Goal: Task Accomplishment & Management: Use online tool/utility

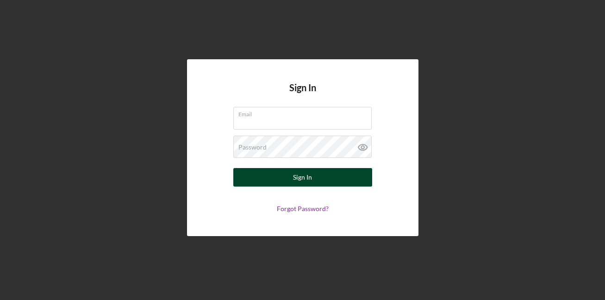
type input "[EMAIL_ADDRESS][DOMAIN_NAME]"
click at [303, 180] on div "Sign In" at bounding box center [302, 177] width 19 height 19
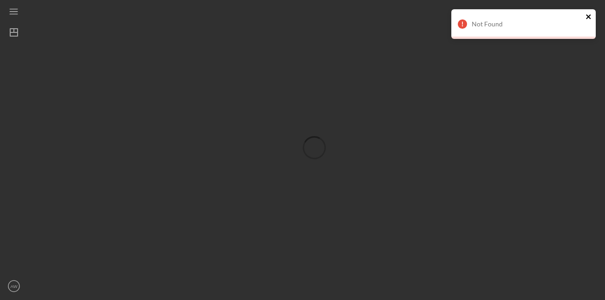
click at [589, 16] on icon "close" at bounding box center [588, 16] width 5 height 5
click at [588, 16] on icon "close" at bounding box center [588, 16] width 5 height 5
